Goal: Find specific page/section: Find specific page/section

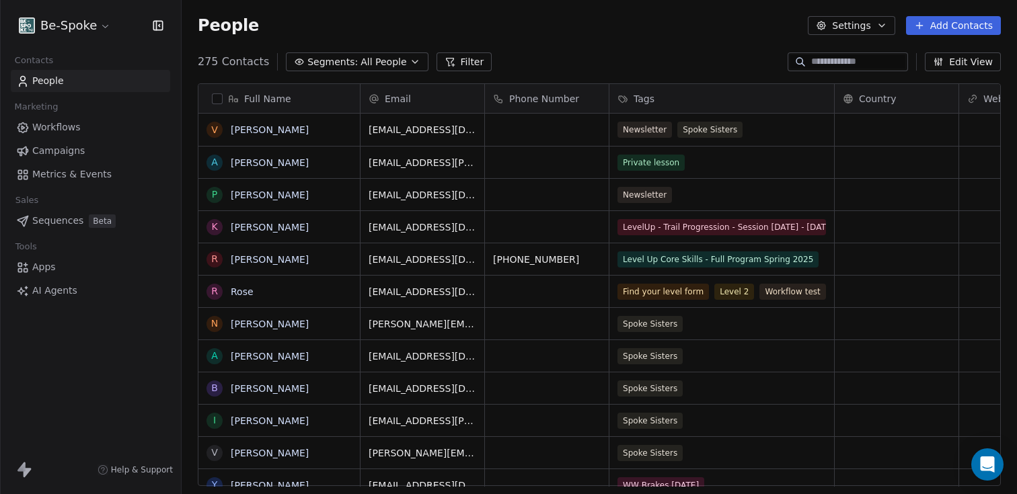
scroll to position [424, 825]
click at [59, 153] on span "Campaigns" at bounding box center [58, 151] width 52 height 14
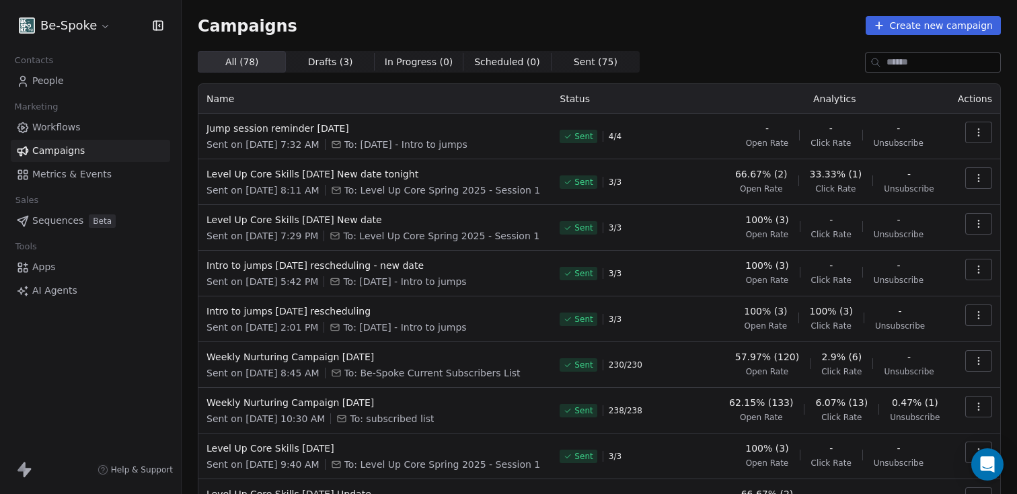
click at [949, 131] on td at bounding box center [974, 137] width 51 height 46
